Goal: Find specific page/section: Find specific page/section

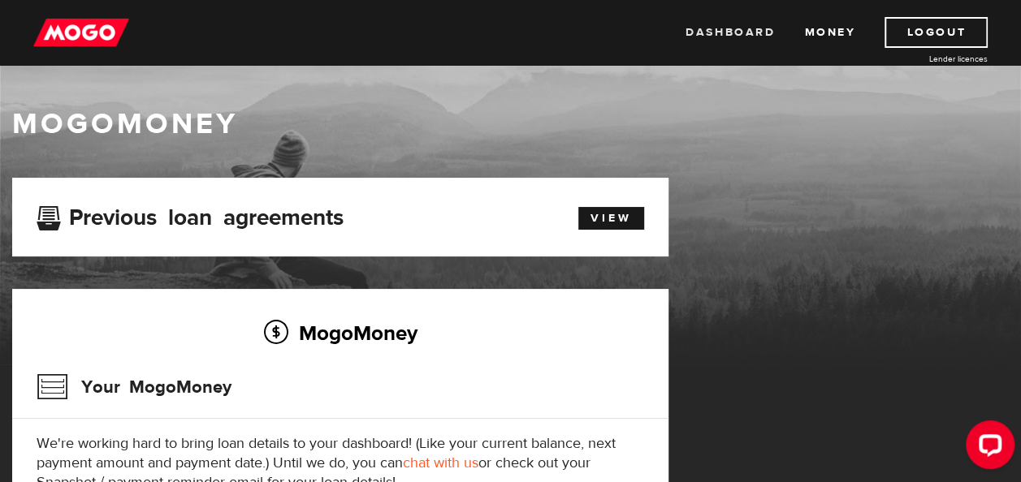
click at [773, 42] on link "Dashboard" at bounding box center [729, 32] width 89 height 31
click at [831, 37] on link "Money" at bounding box center [829, 32] width 51 height 31
click at [628, 218] on link "View" at bounding box center [611, 218] width 66 height 23
